Goal: Task Accomplishment & Management: Manage account settings

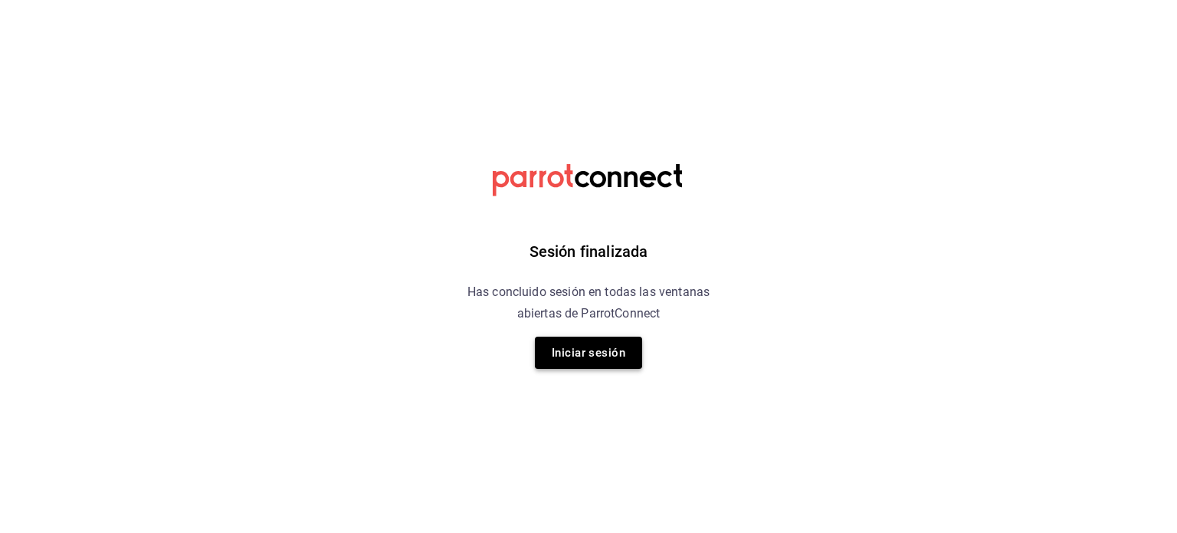
click at [574, 344] on button "Iniciar sesión" at bounding box center [588, 353] width 107 height 32
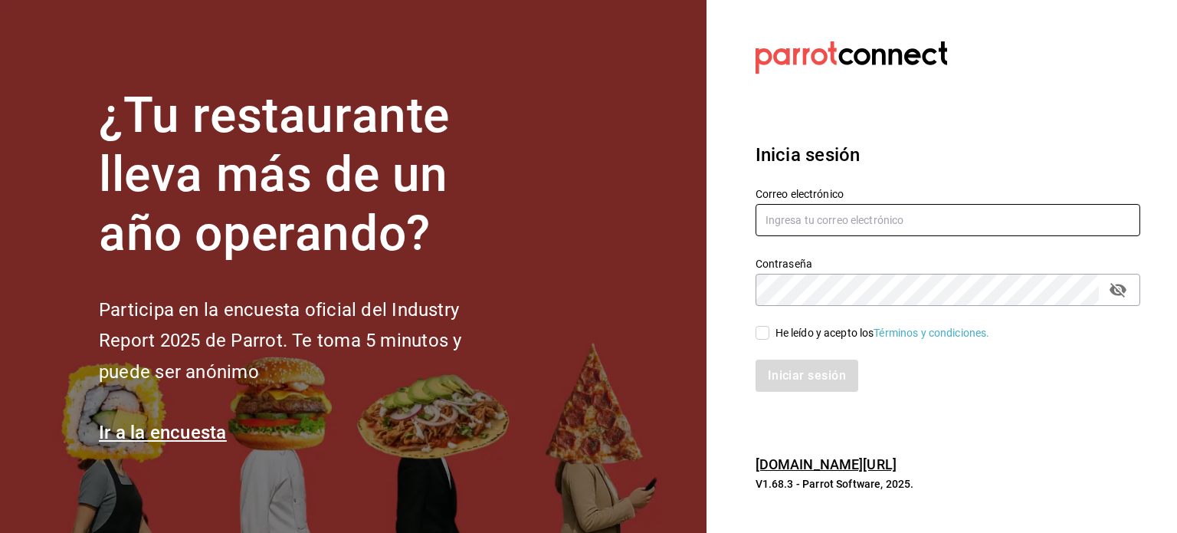
click at [800, 208] on input "text" at bounding box center [948, 220] width 385 height 32
type input "A"
click at [802, 219] on input "arnol" at bounding box center [948, 220] width 385 height 32
click at [819, 216] on input "arnol€[€" at bounding box center [948, 220] width 385 height 32
drag, startPoint x: 819, startPoint y: 216, endPoint x: 790, endPoint y: 222, distance: 30.5
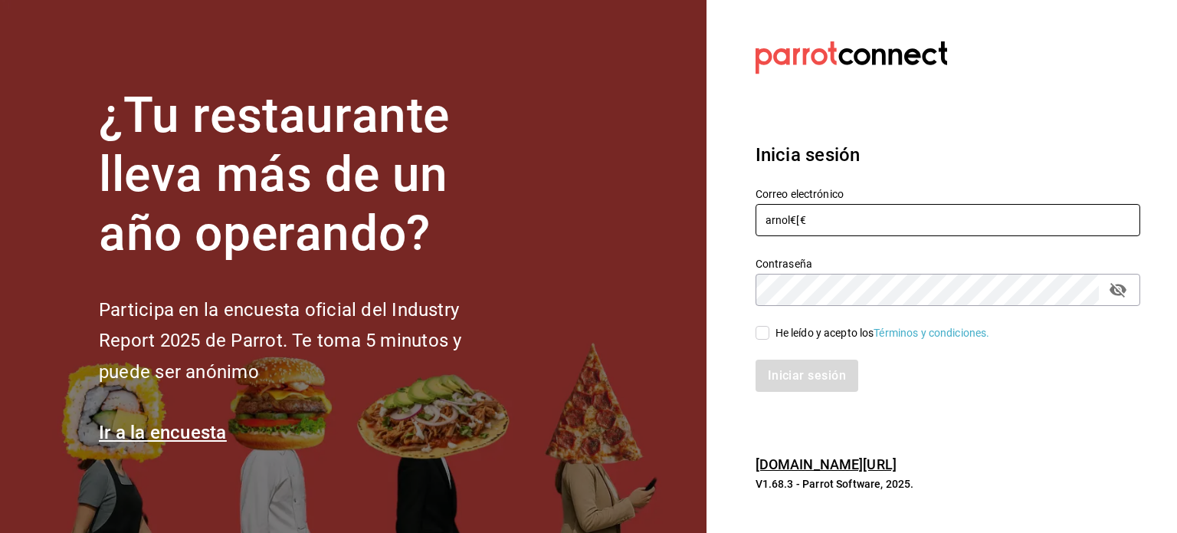
click at [790, 222] on input "arnol€[€" at bounding box center [948, 220] width 385 height 32
click at [836, 233] on input "arno" at bounding box center [948, 220] width 385 height 32
type input "arnol@pogacafelicatessen.com"
click at [764, 333] on input "He leído y acepto los Términos y condiciones." at bounding box center [763, 333] width 14 height 14
checkbox input "true"
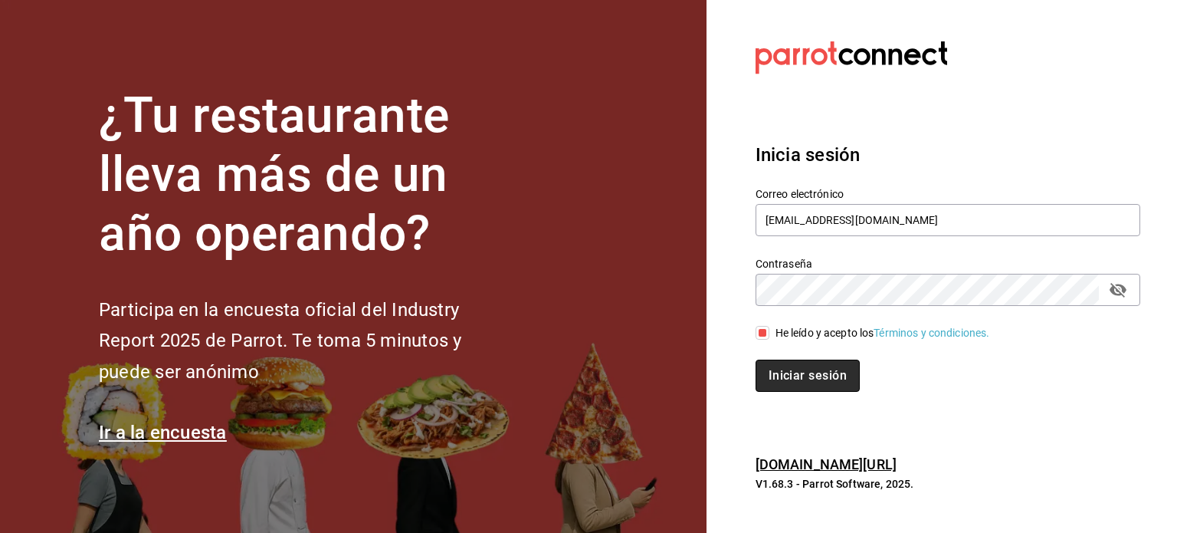
click at [792, 370] on button "Iniciar sesión" at bounding box center [808, 376] width 104 height 32
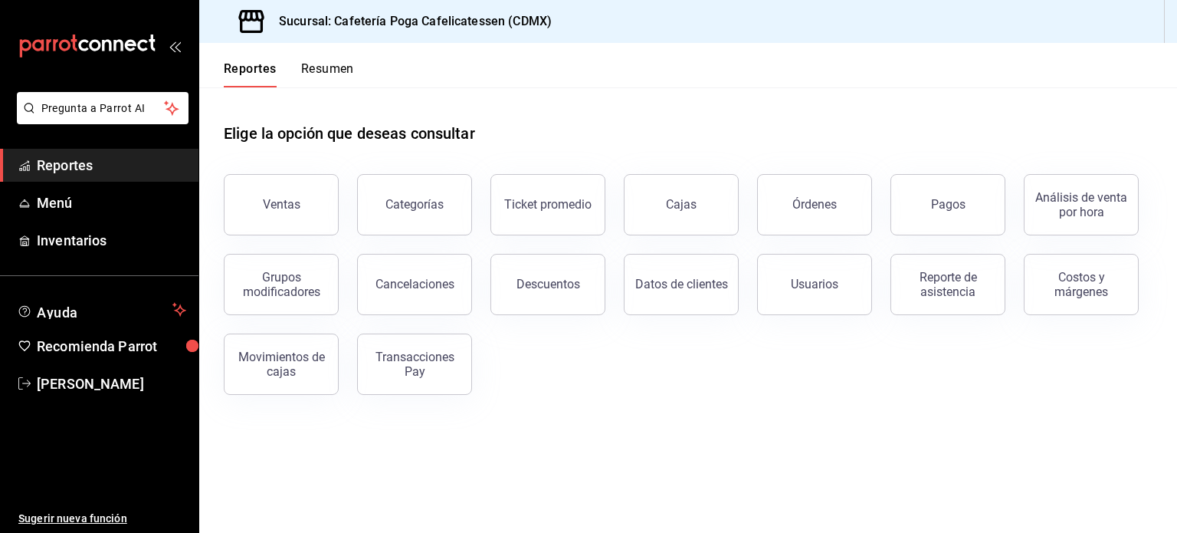
click at [176, 44] on icon "open_drawer_menu" at bounding box center [175, 46] width 12 height 12
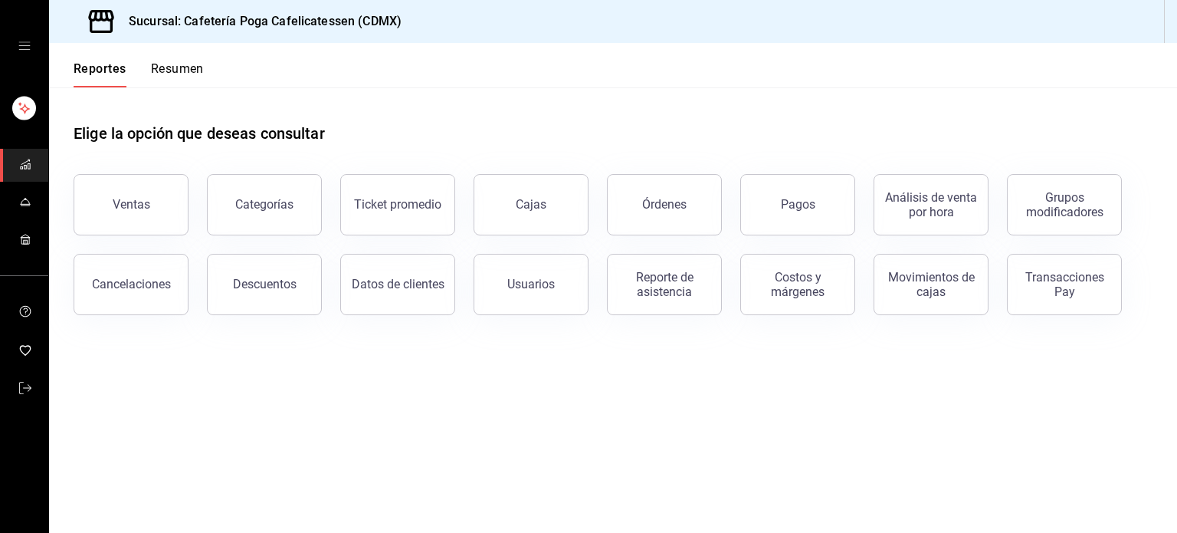
click at [25, 42] on icon "open drawer" at bounding box center [24, 46] width 12 height 12
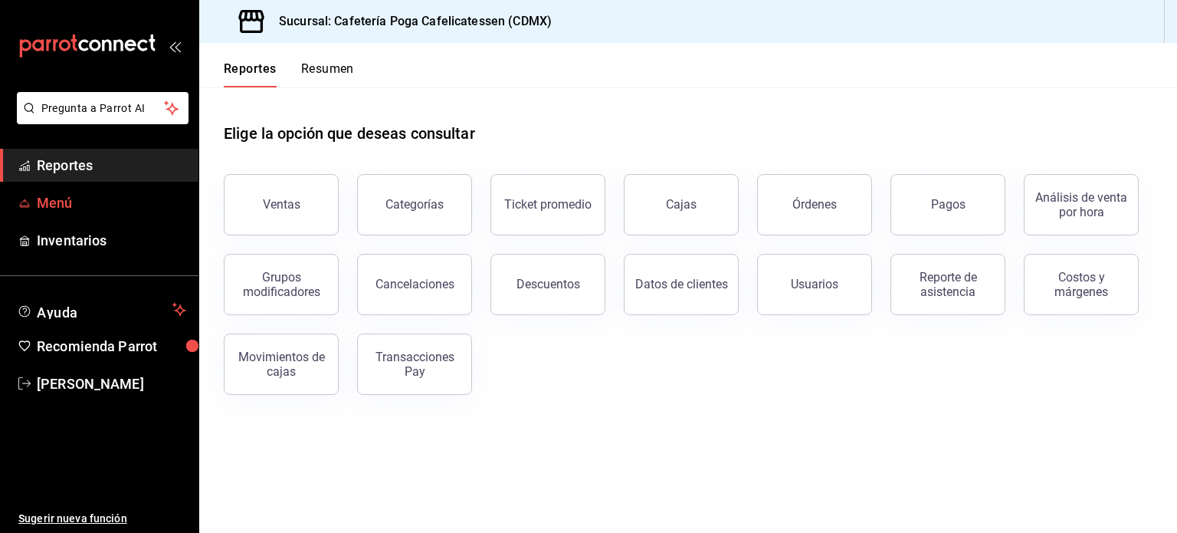
click at [157, 194] on span "Menú" at bounding box center [111, 202] width 149 height 21
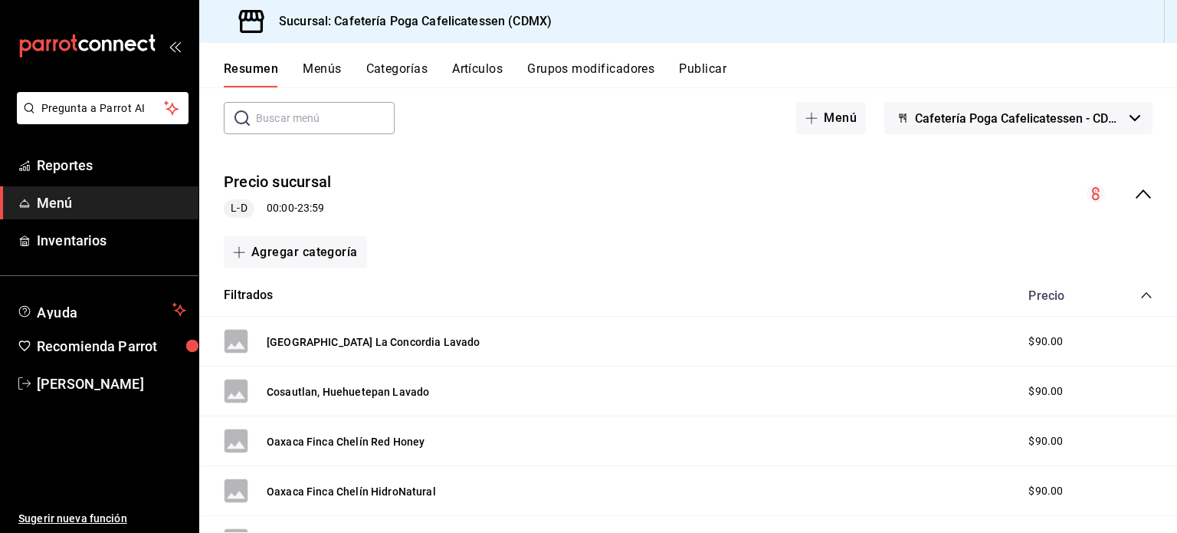
scroll to position [75, 0]
click at [1141, 291] on icon "collapse-category-row" at bounding box center [1146, 294] width 10 height 6
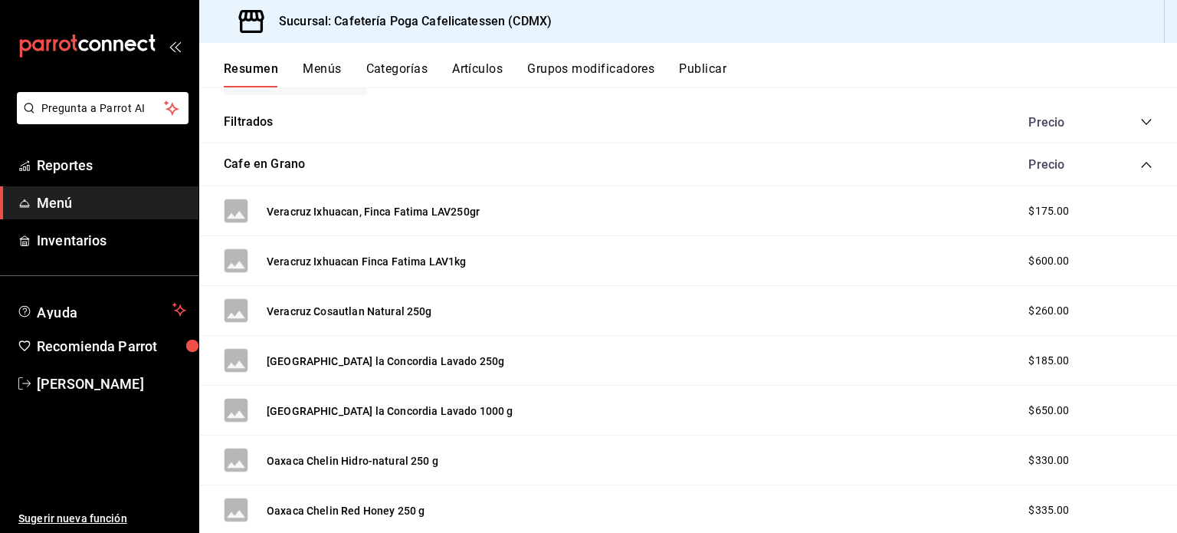
scroll to position [245, 0]
click at [405, 70] on button "Categorías" at bounding box center [397, 74] width 62 height 26
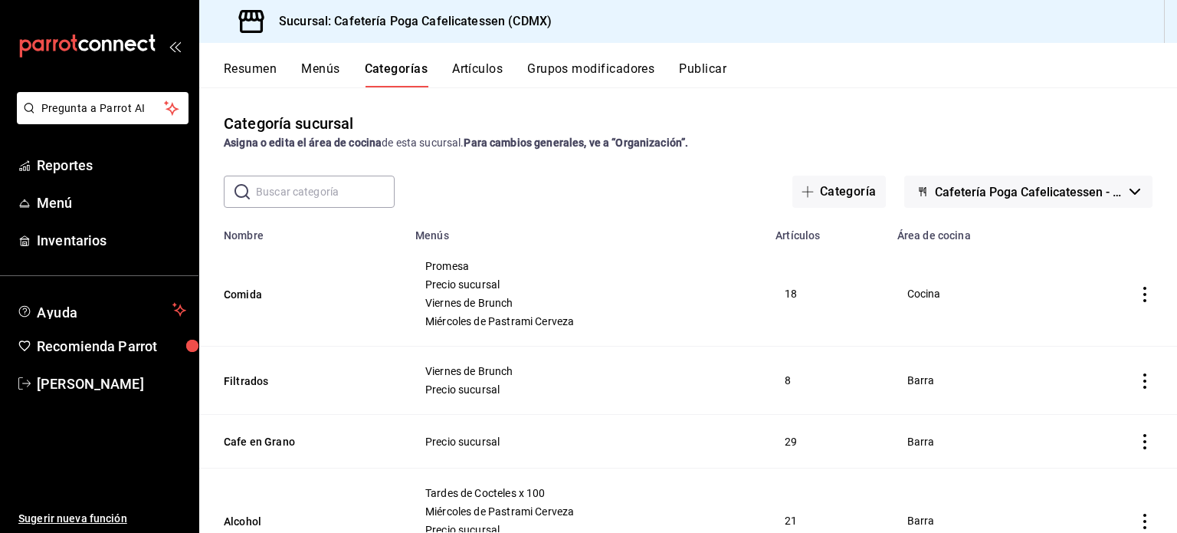
click at [340, 73] on button "Menús" at bounding box center [320, 74] width 38 height 26
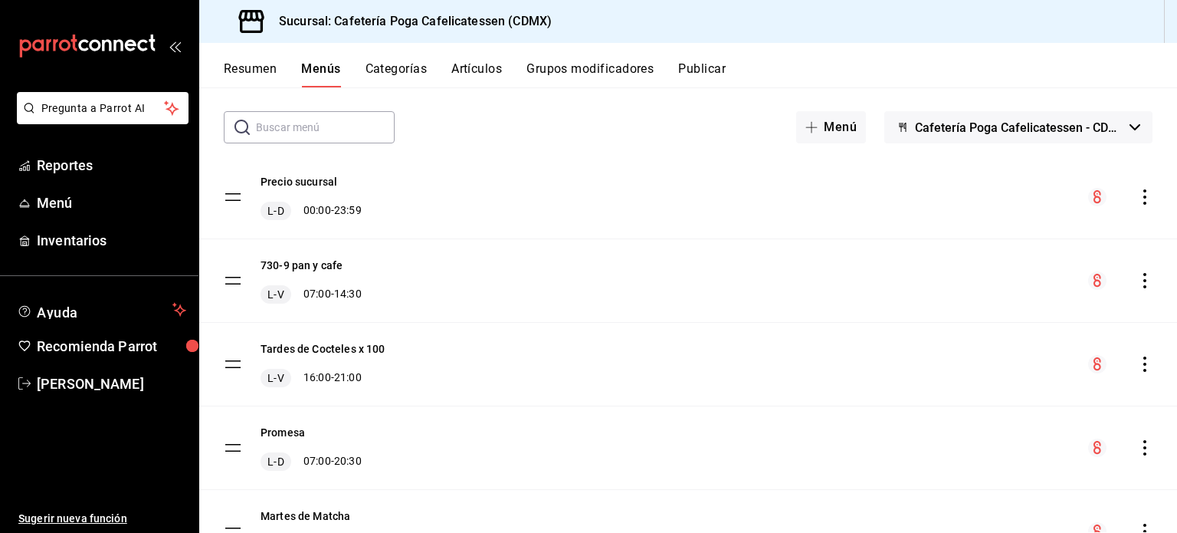
scroll to position [72, 0]
